Goal: Task Accomplishment & Management: Manage account settings

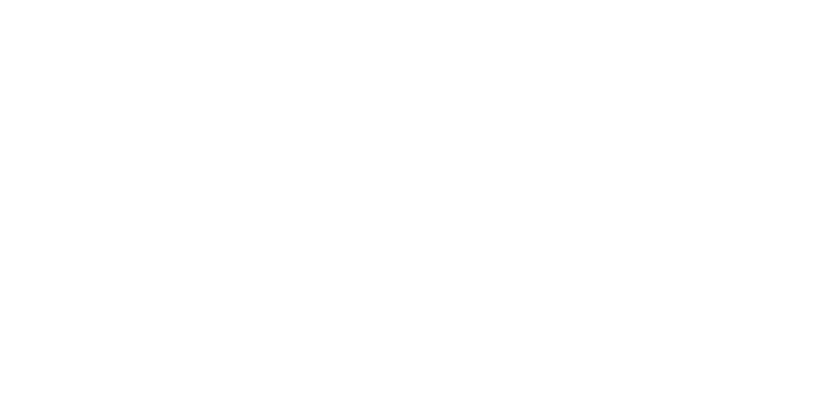
click at [19, 140] on body at bounding box center [411, 202] width 822 height 404
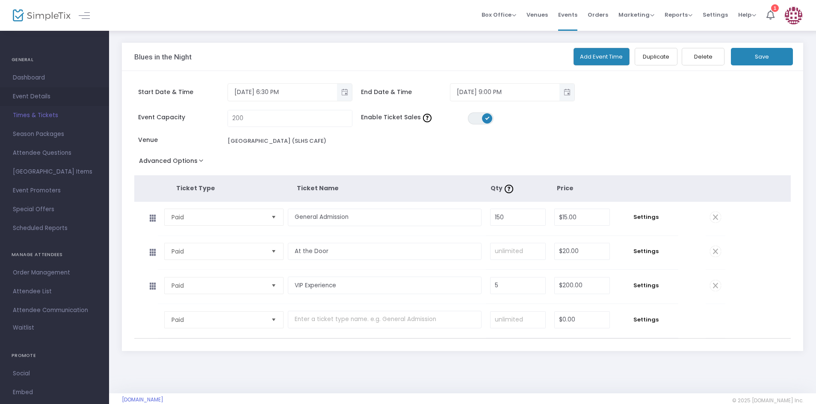
click at [19, 96] on span "Event Details" at bounding box center [54, 96] width 83 height 11
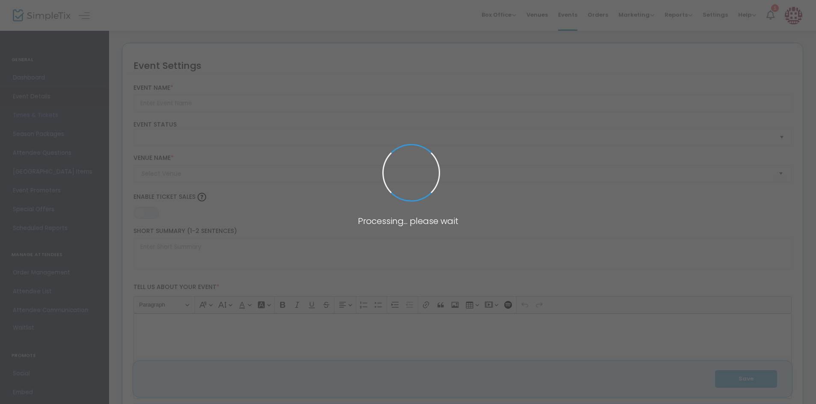
type input "Blues in the Night"
type textarea "Blues in the night is a fundraising dinner concert to help raise money for the …"
type input "Buy Tickets"
type input "St. Louis High School Cafetorium (SLHS CAFE)"
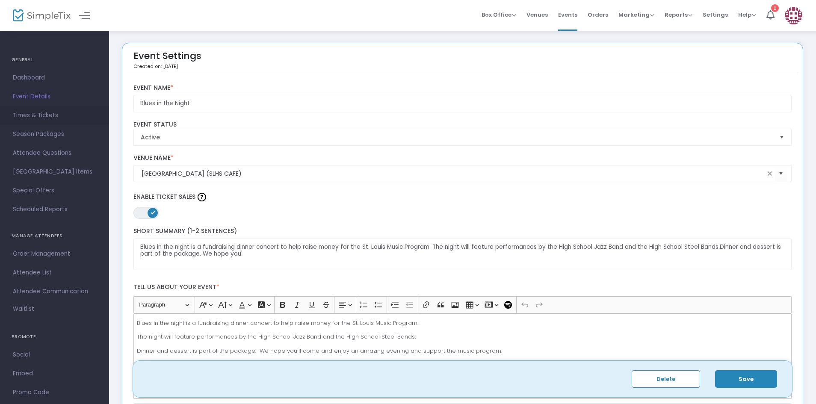
click at [30, 115] on span "Times & Tickets" at bounding box center [54, 115] width 83 height 11
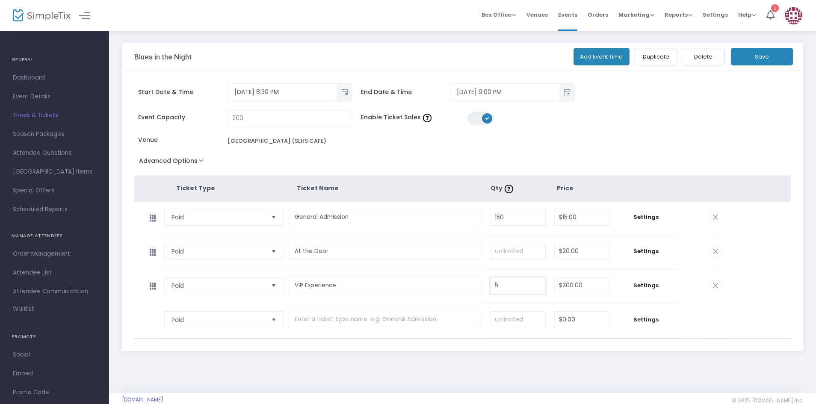
click at [508, 294] on input "5" at bounding box center [518, 286] width 55 height 16
type input "7"
click at [545, 351] on div "Start Date & Time 11/22/2025 6:30 PM End Date & Time 11/22/2025 9:00 PM Event C…" at bounding box center [463, 211] width 682 height 280
click at [763, 62] on button "Save" at bounding box center [762, 57] width 62 height 18
